Goal: Transaction & Acquisition: Download file/media

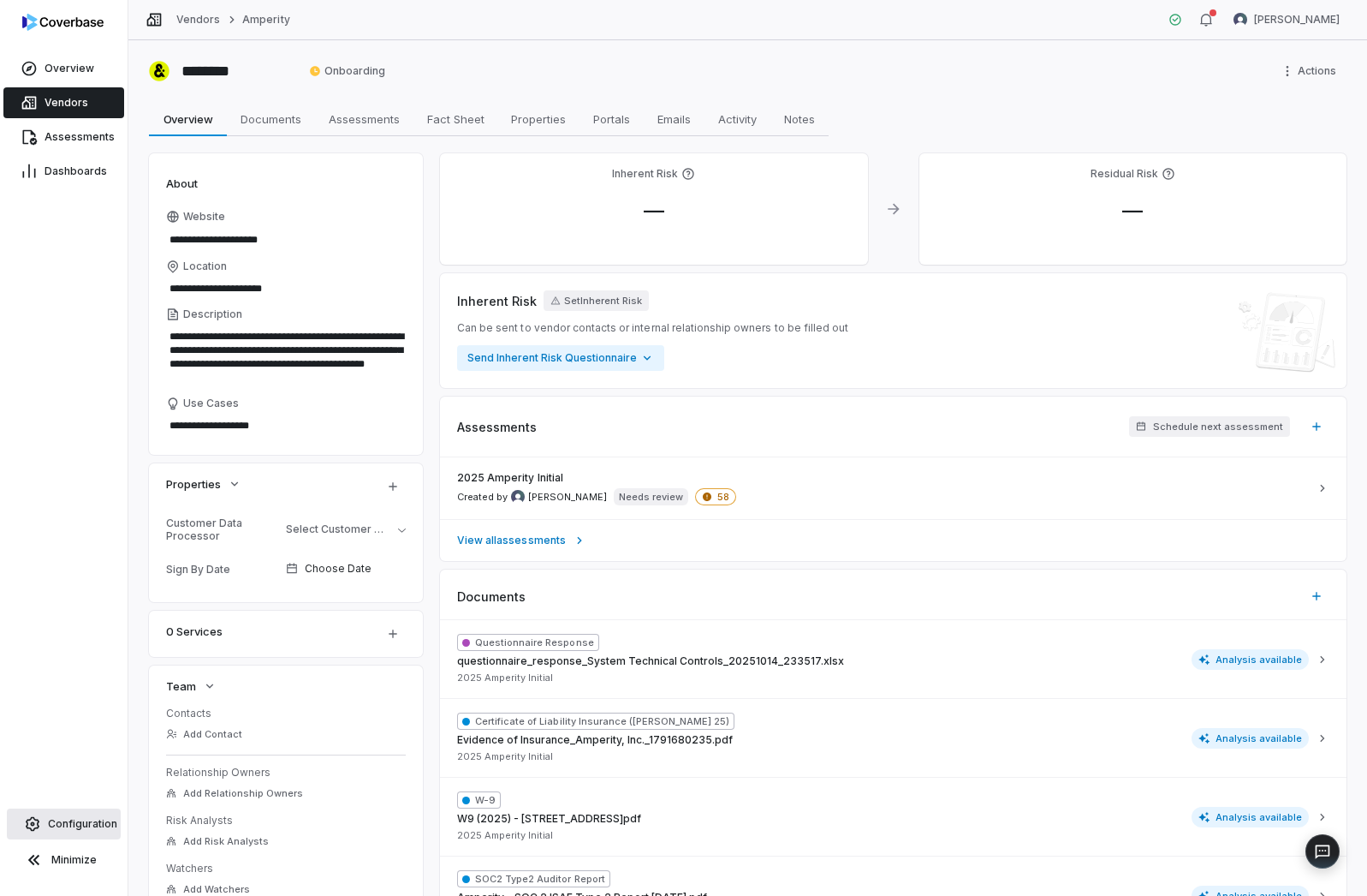
click at [54, 818] on span "Configuration" at bounding box center [83, 823] width 70 height 13
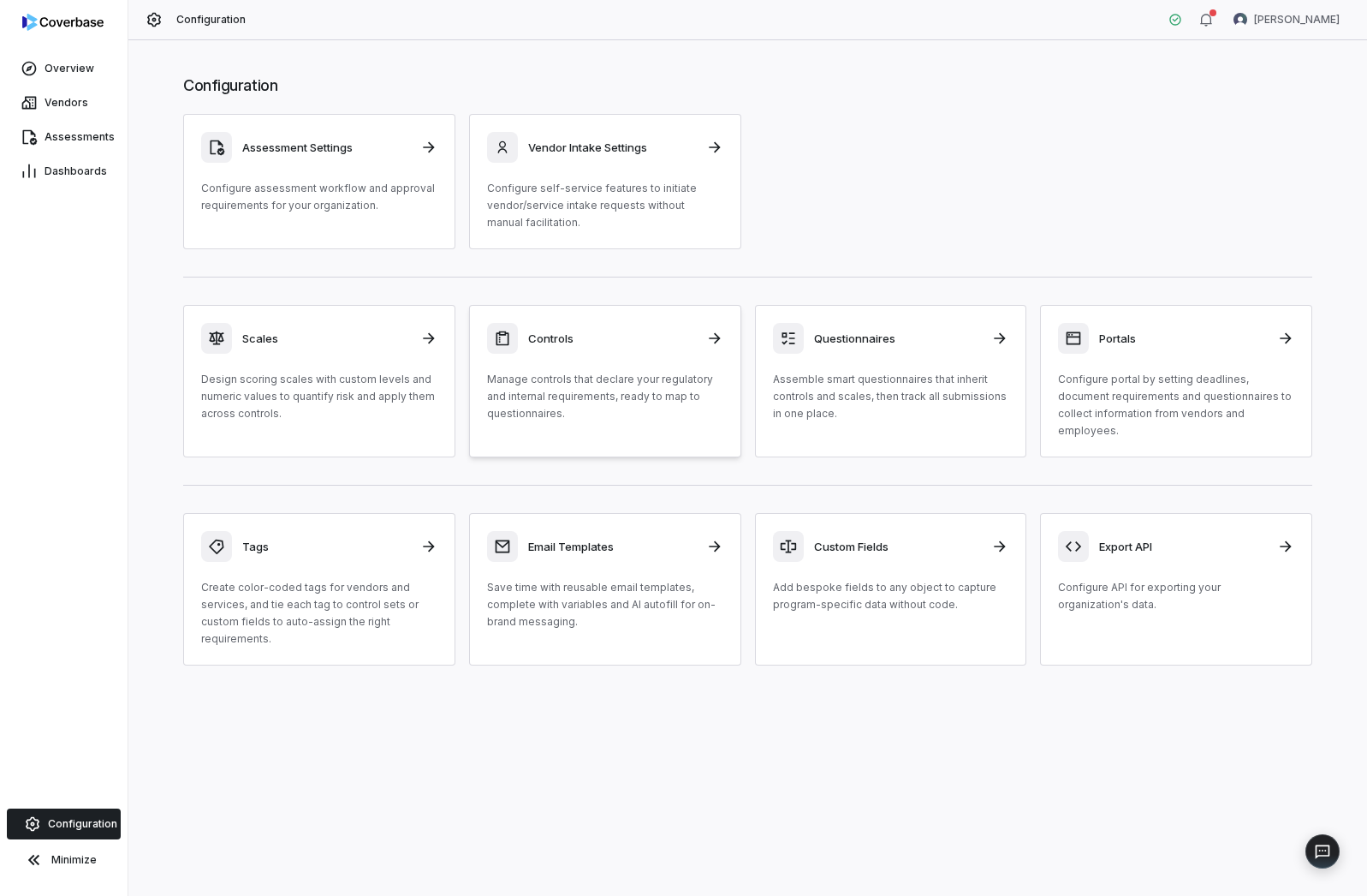
click at [642, 398] on p "Manage controls that declare your regulatory and internal requirements, ready t…" at bounding box center [605, 396] width 236 height 52
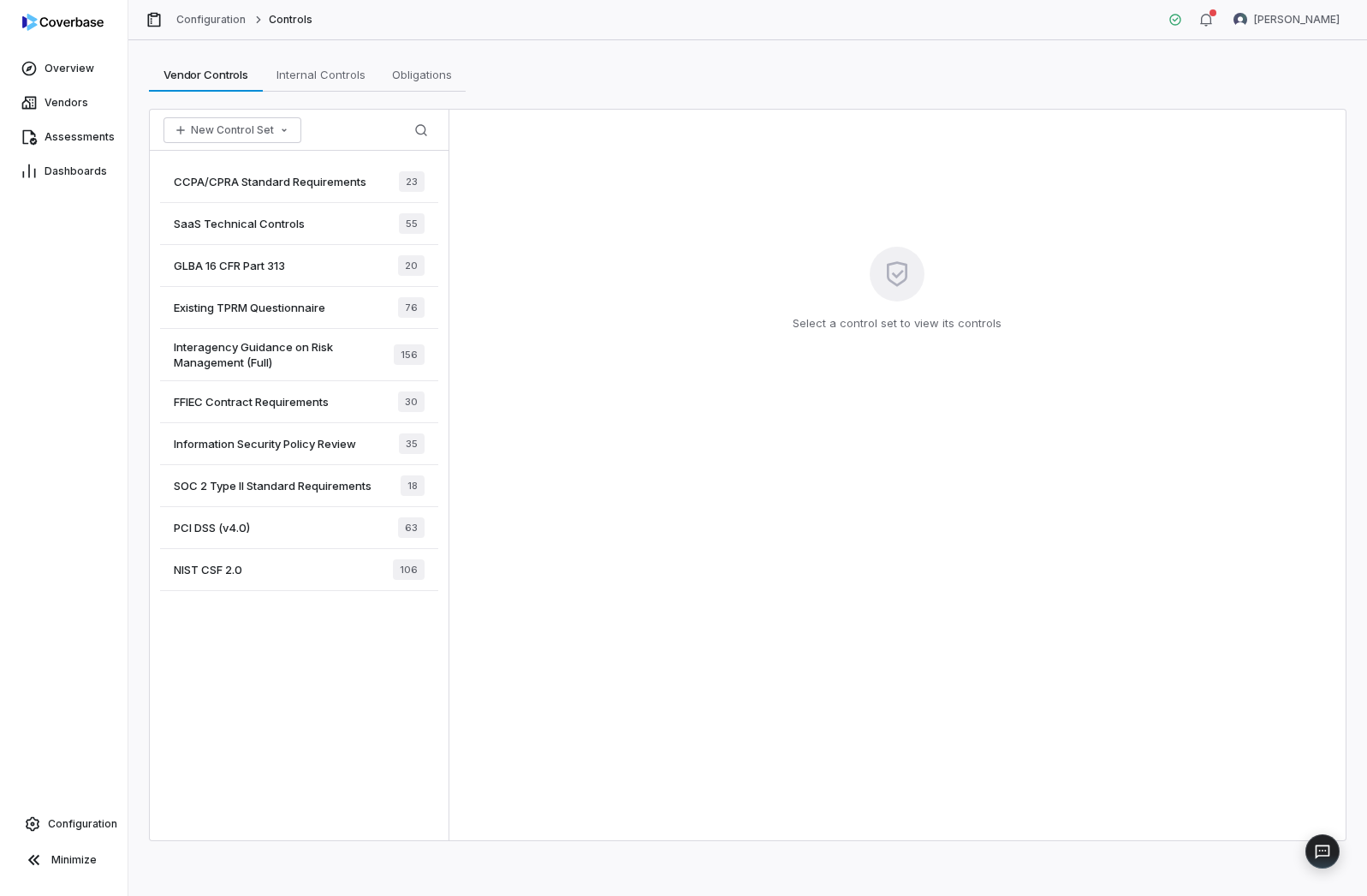
click at [271, 223] on span "SaaS Technical Controls" at bounding box center [239, 223] width 131 height 15
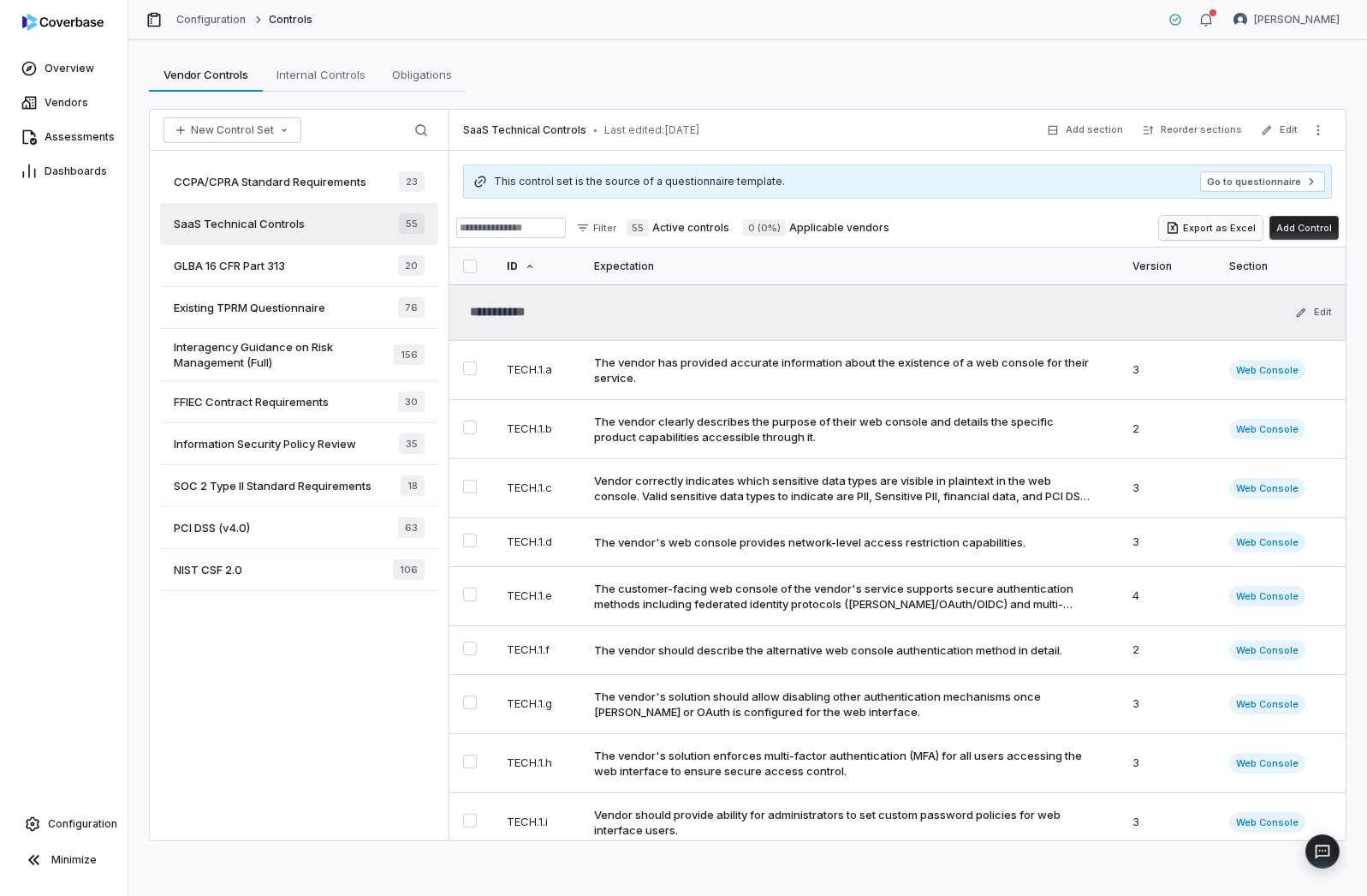
click at [1207, 223] on button "Export as Excel" at bounding box center [1211, 228] width 104 height 24
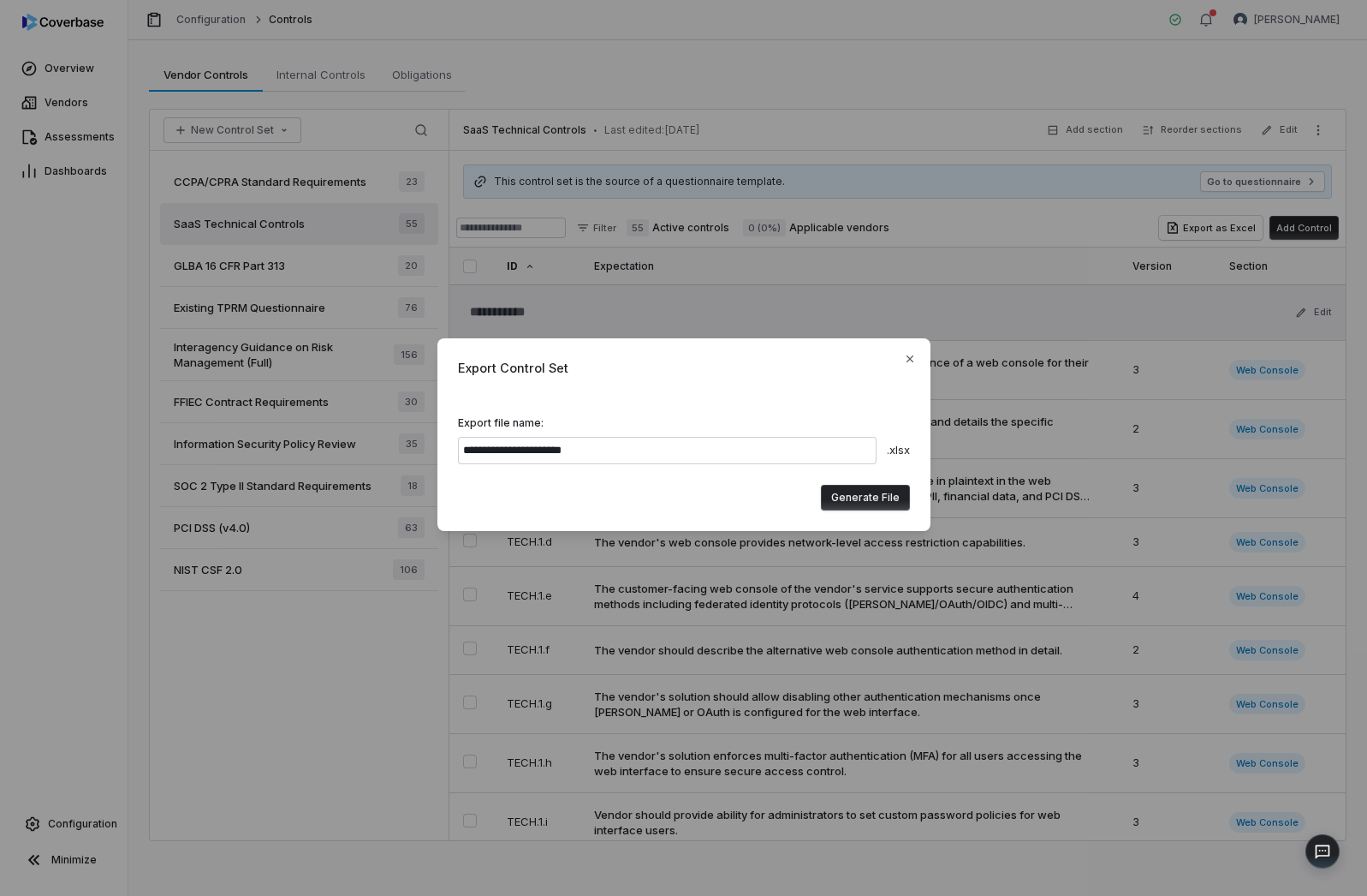
click at [886, 502] on button "Generate File" at bounding box center [866, 497] width 89 height 26
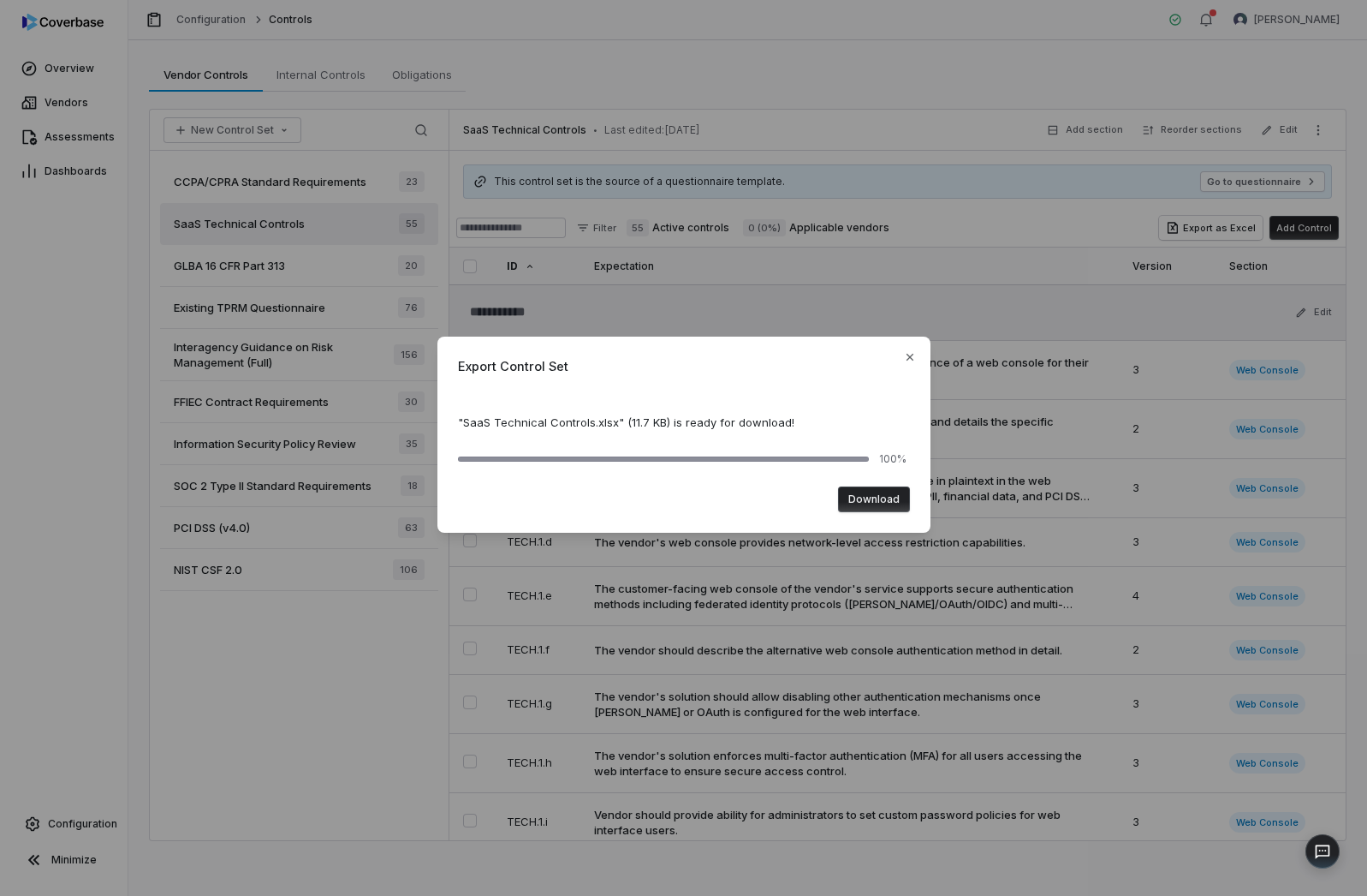
click at [885, 505] on button "Download" at bounding box center [874, 499] width 72 height 26
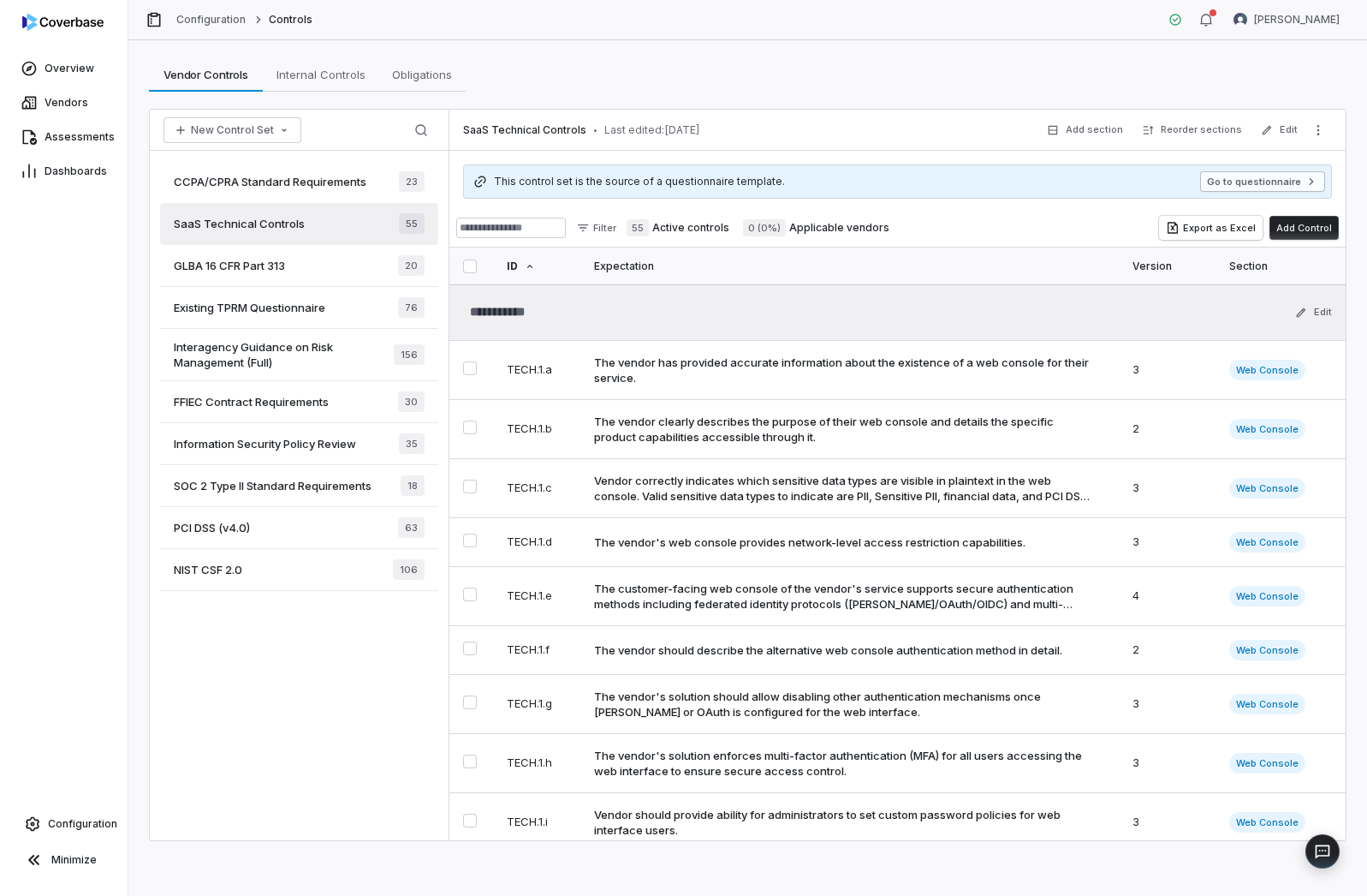
click at [1249, 174] on button "Go to questionnaire" at bounding box center [1263, 181] width 125 height 21
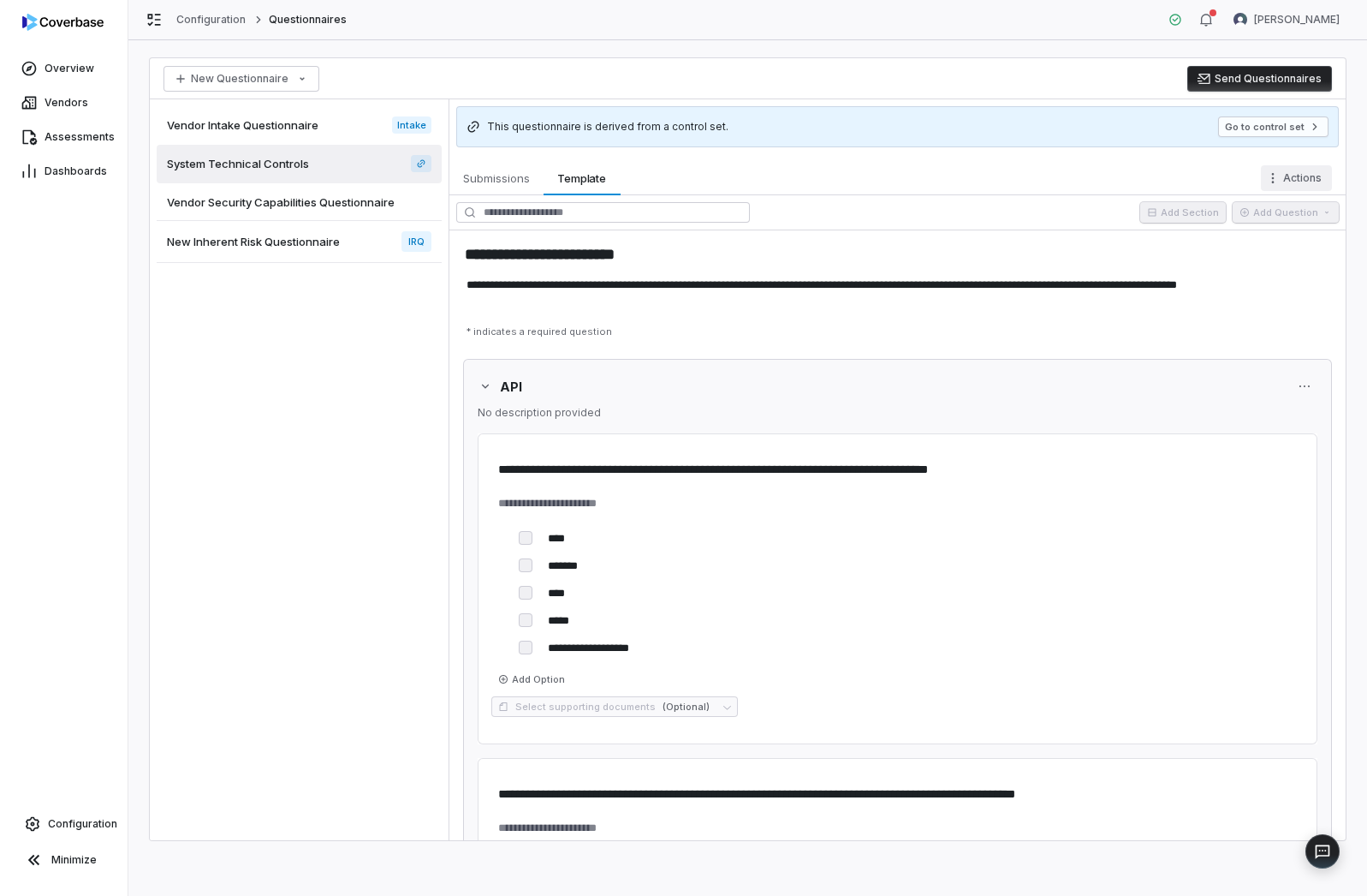
click at [1312, 181] on html "**********" at bounding box center [684, 448] width 1367 height 896
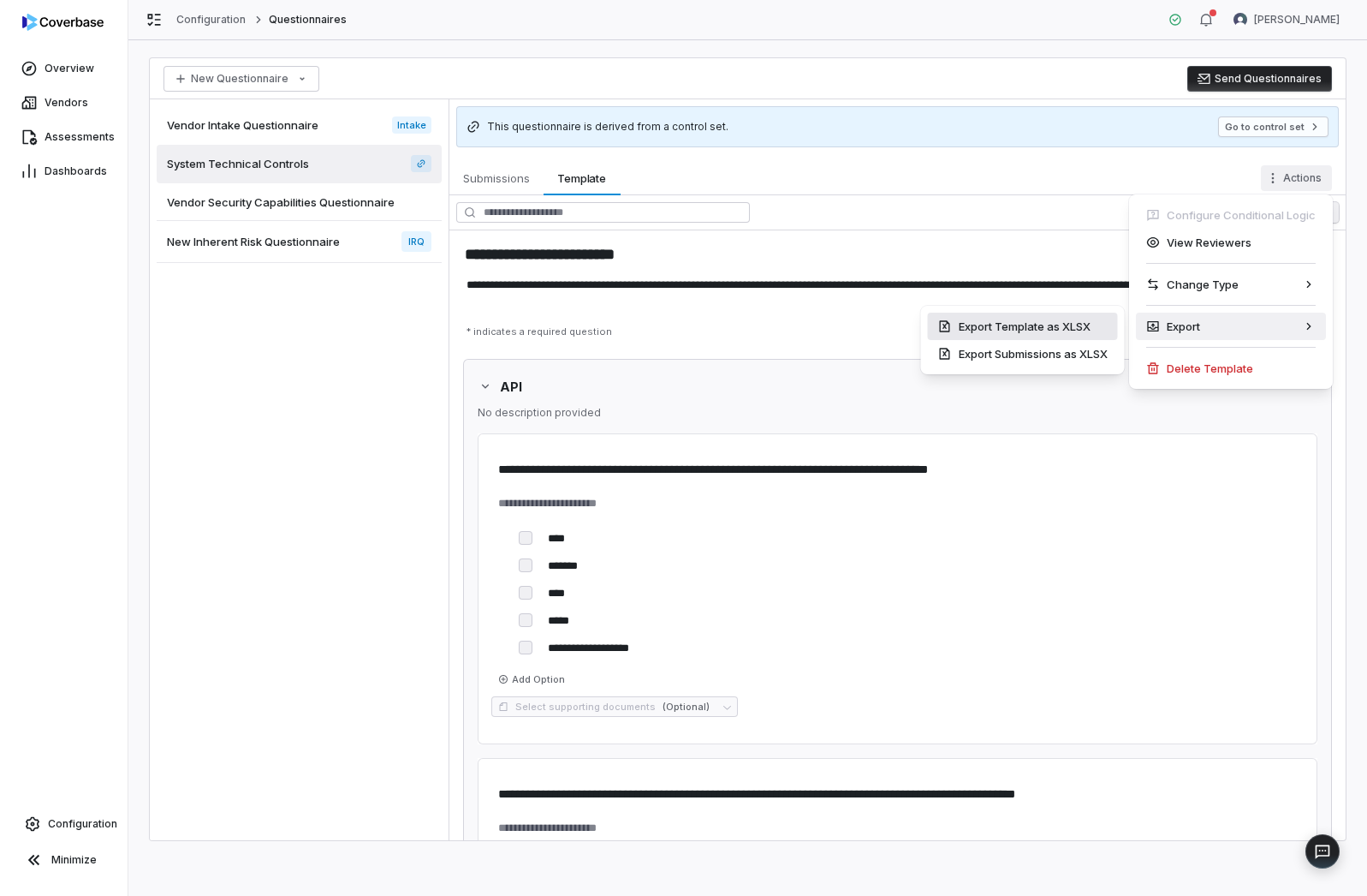
click at [1086, 323] on div "Export Template as XLSX" at bounding box center [1023, 326] width 190 height 28
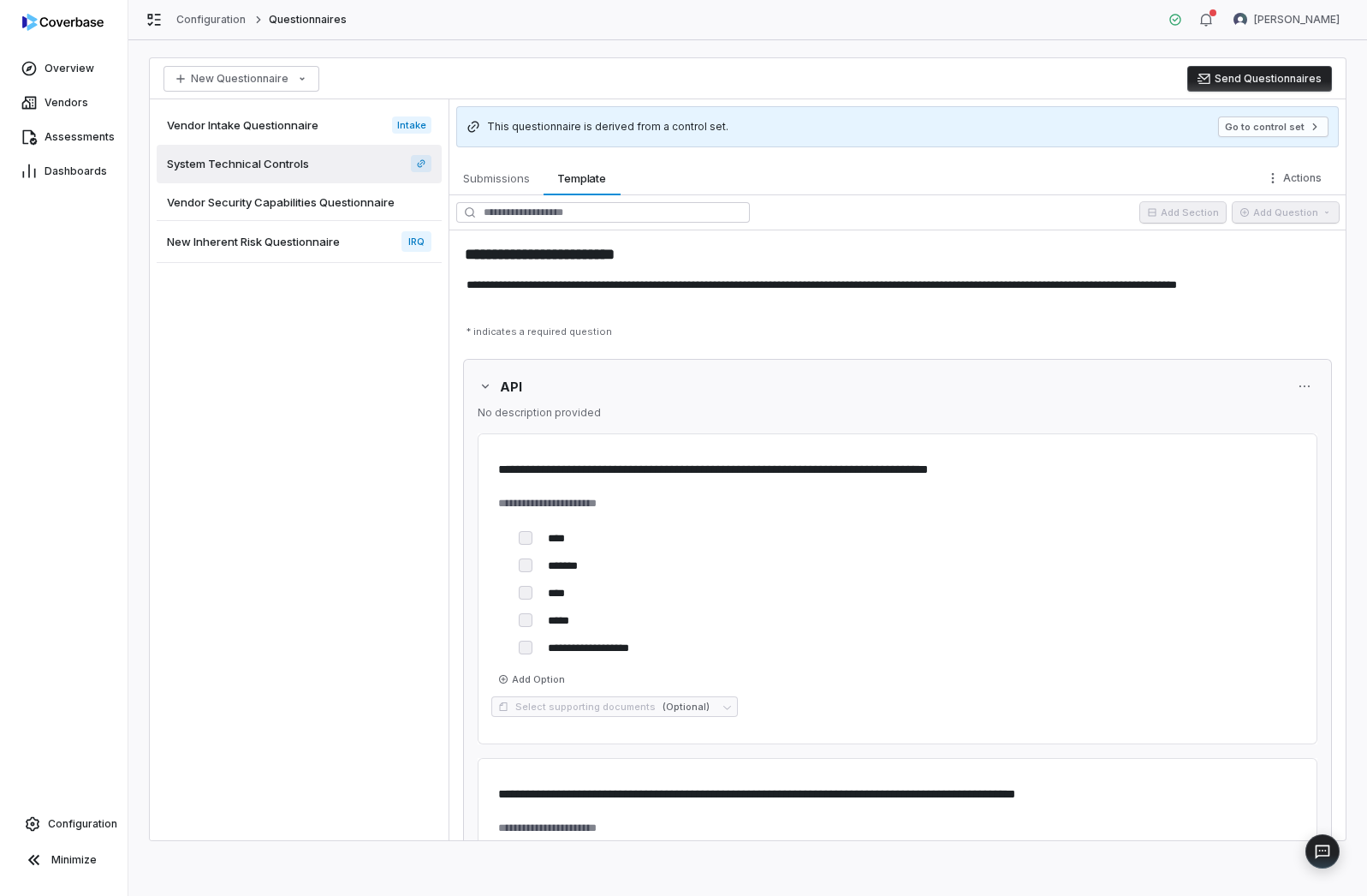
type textarea "*"
